Goal: Task Accomplishment & Management: Use online tool/utility

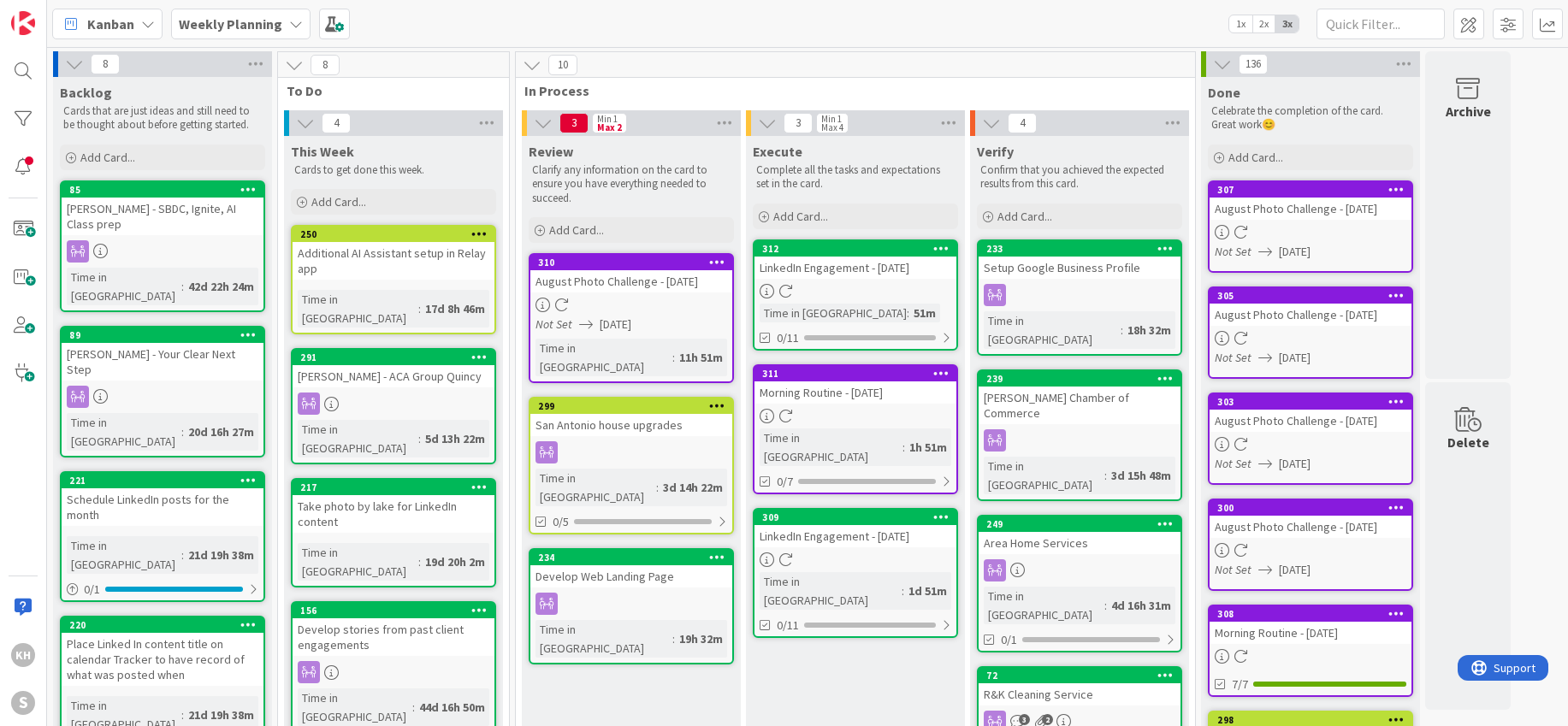
click at [937, 511] on icon at bounding box center [942, 517] width 17 height 12
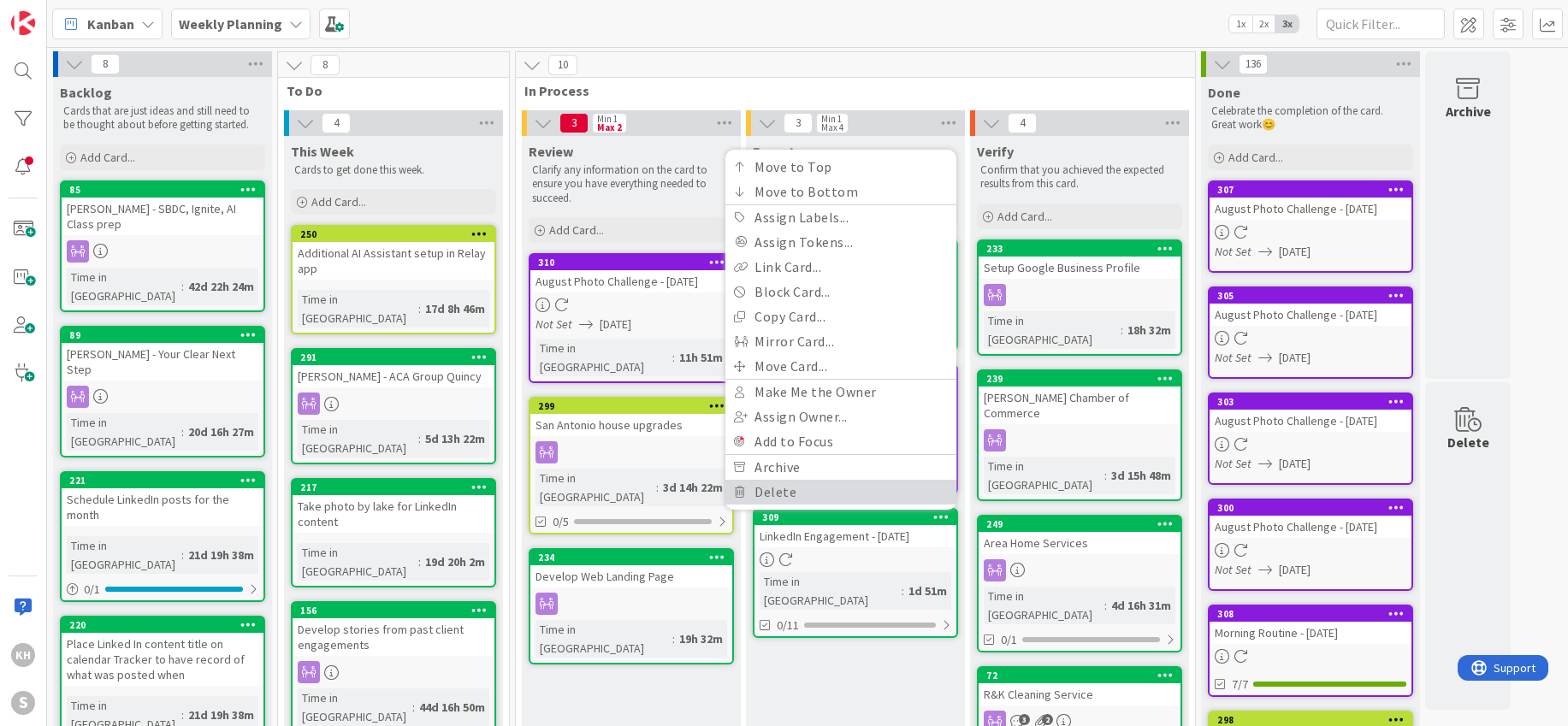
click at [769, 482] on link "Delete" at bounding box center [841, 491] width 231 height 24
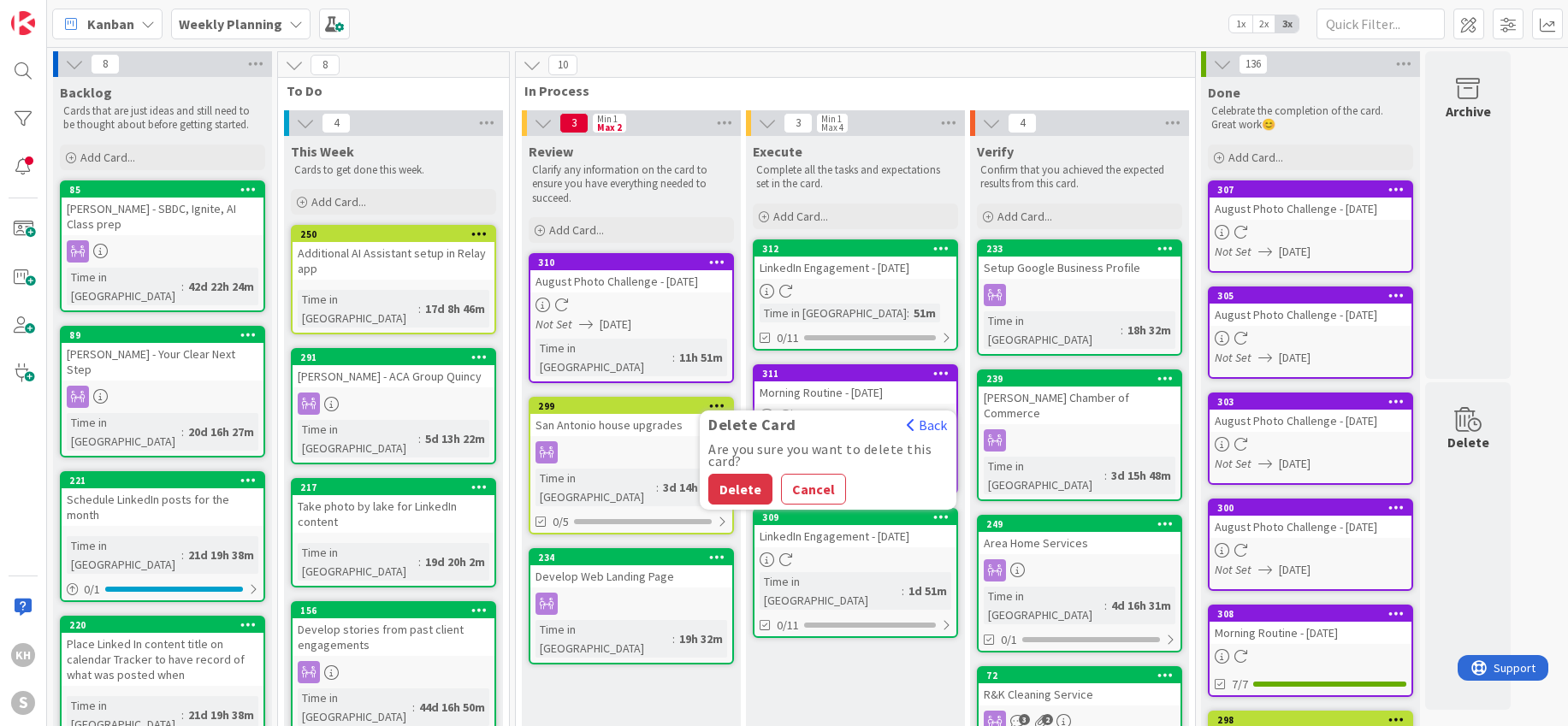
click at [746, 474] on button "Delete" at bounding box center [741, 488] width 65 height 30
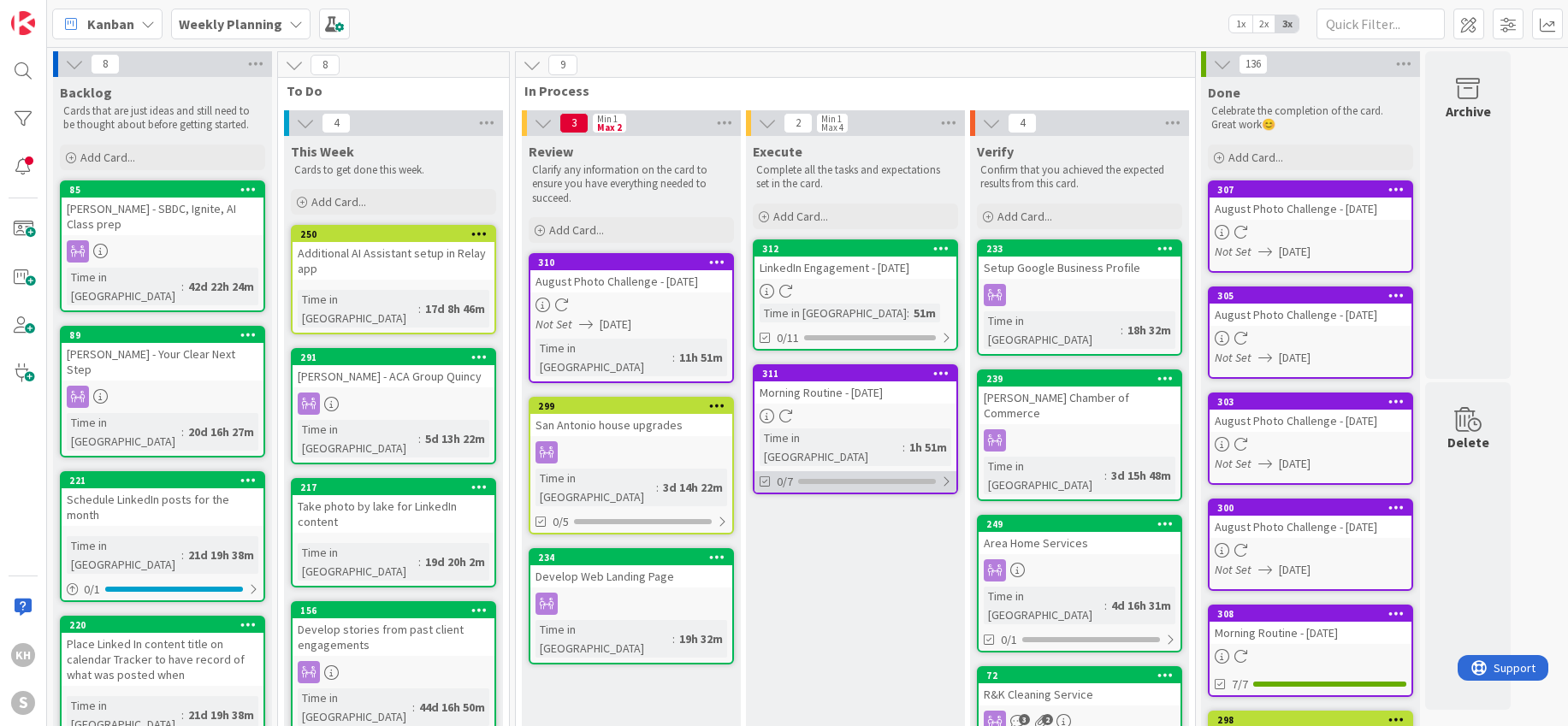
click at [945, 475] on div at bounding box center [946, 481] width 10 height 14
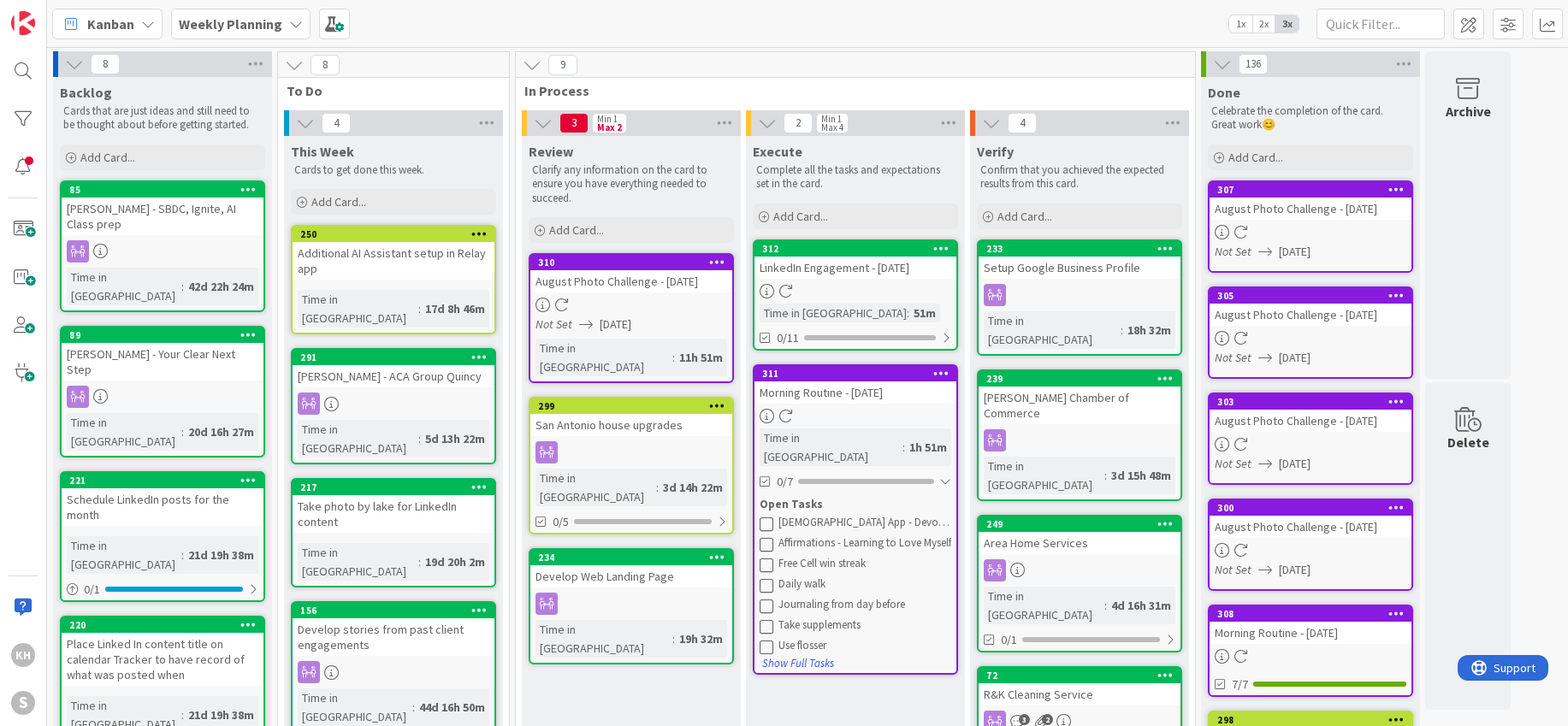
click at [764, 517] on icon at bounding box center [766, 523] width 14 height 14
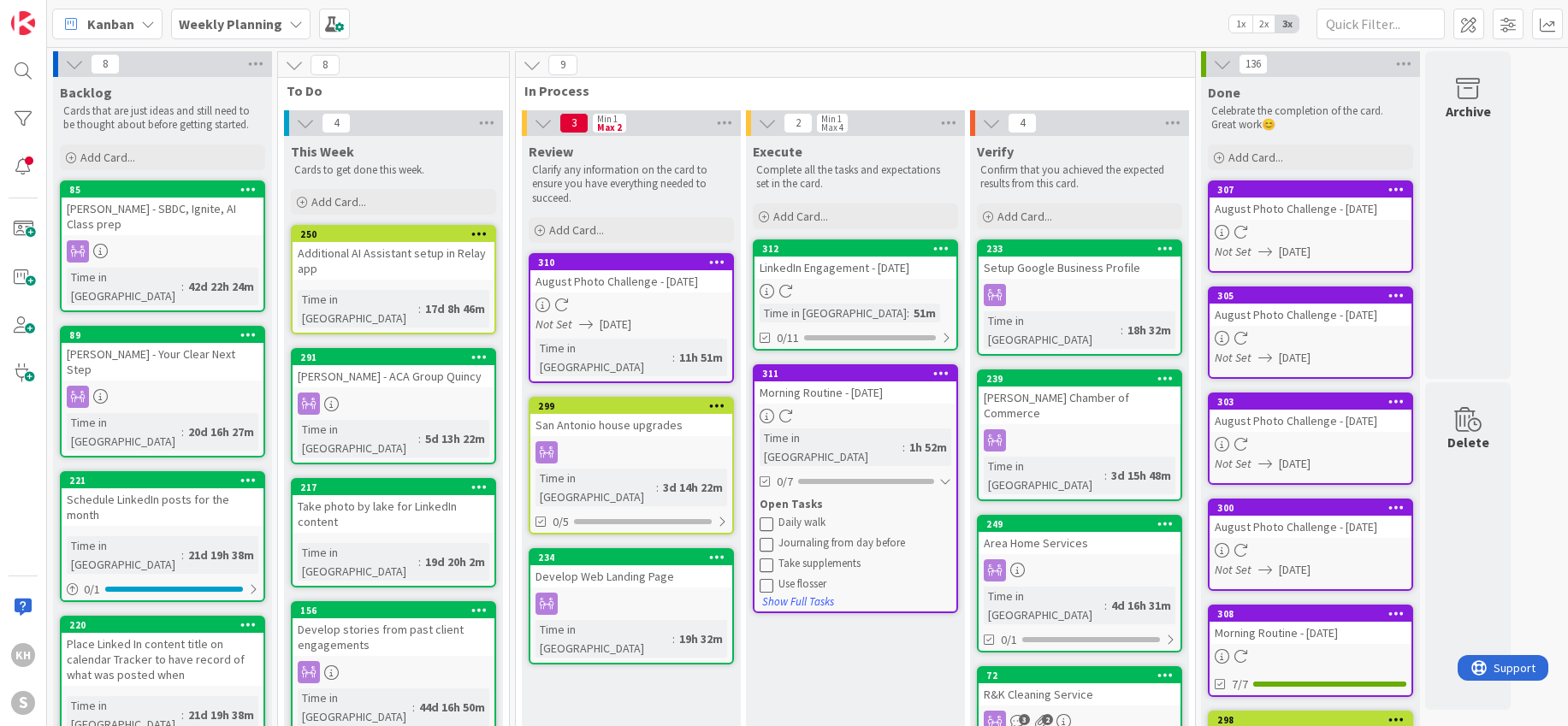
click at [949, 475] on div at bounding box center [945, 481] width 12 height 14
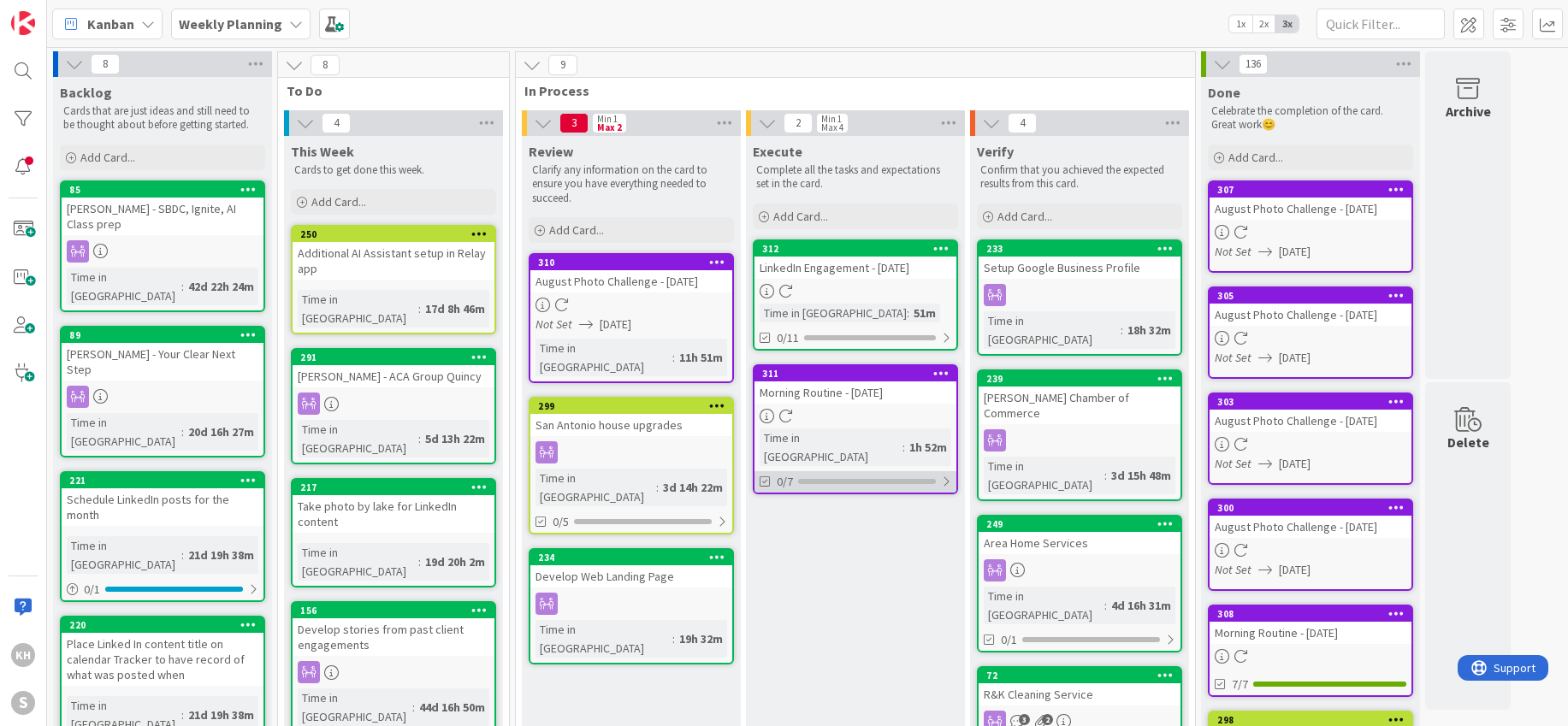
click at [944, 475] on div at bounding box center [946, 481] width 10 height 14
